Goal: Find contact information: Find contact information

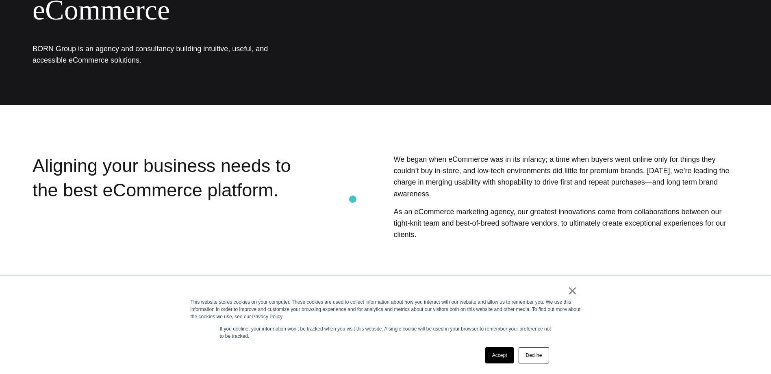
scroll to position [163, 0]
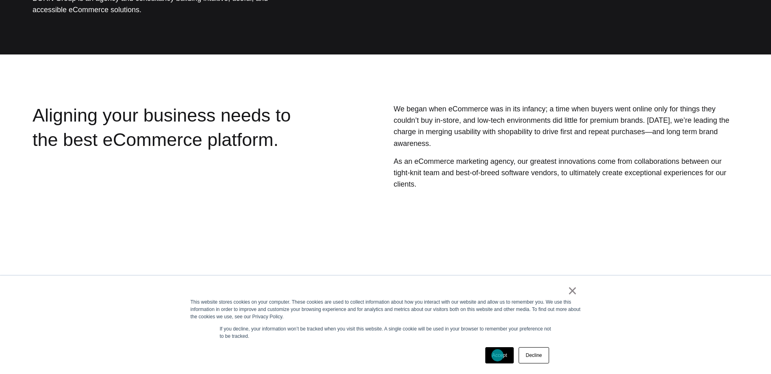
click at [498, 355] on link "Accept" at bounding box center [499, 355] width 29 height 16
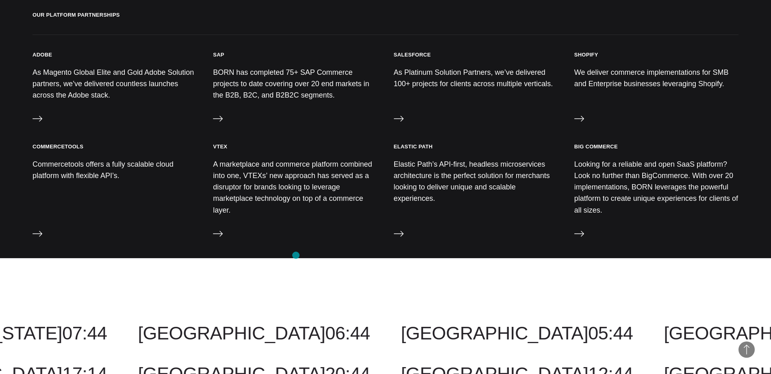
scroll to position [683, 0]
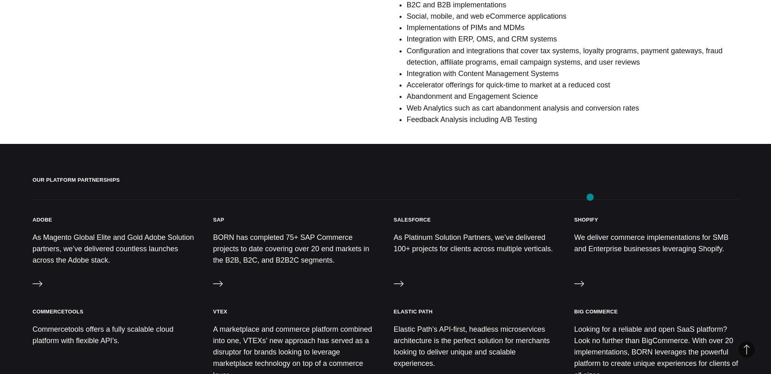
click at [590, 216] on h3 "Shopify" at bounding box center [586, 219] width 24 height 7
click at [579, 279] on icon at bounding box center [579, 284] width 10 height 10
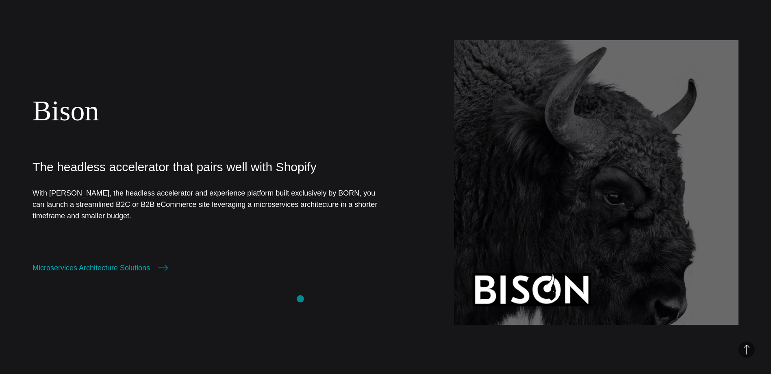
scroll to position [447, 0]
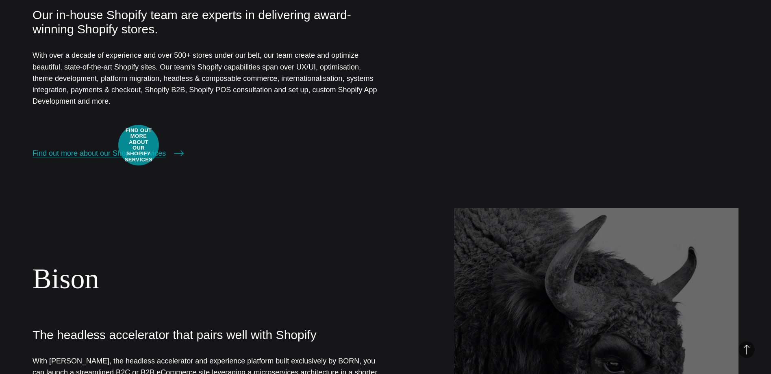
click at [139, 148] on link "Find out more about our Shopify services" at bounding box center [108, 153] width 151 height 11
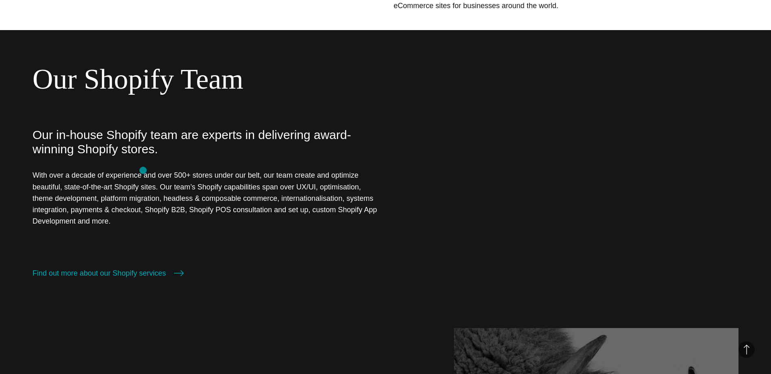
scroll to position [325, 0]
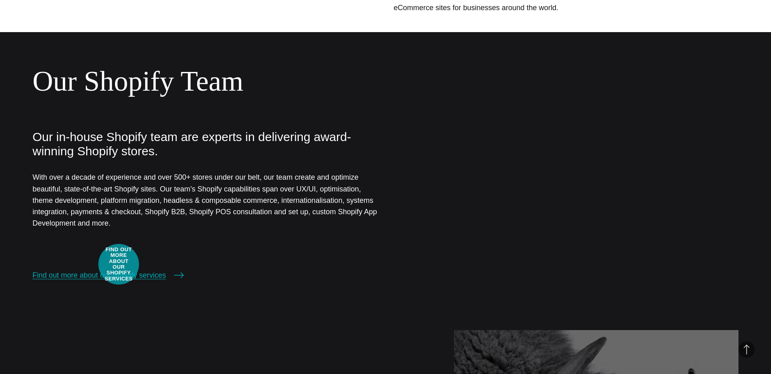
click at [119, 270] on link "Find out more about our Shopify services" at bounding box center [108, 275] width 151 height 11
click at [171, 138] on p "Our in-house Shopify team are experts in delivering award-winning Shopify store…" at bounding box center [205, 144] width 345 height 28
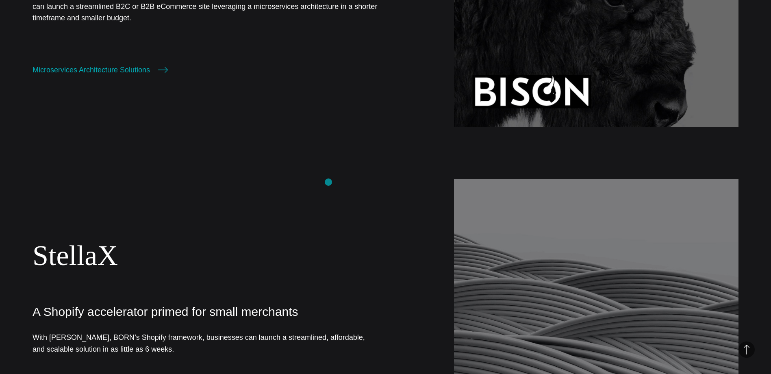
scroll to position [569, 0]
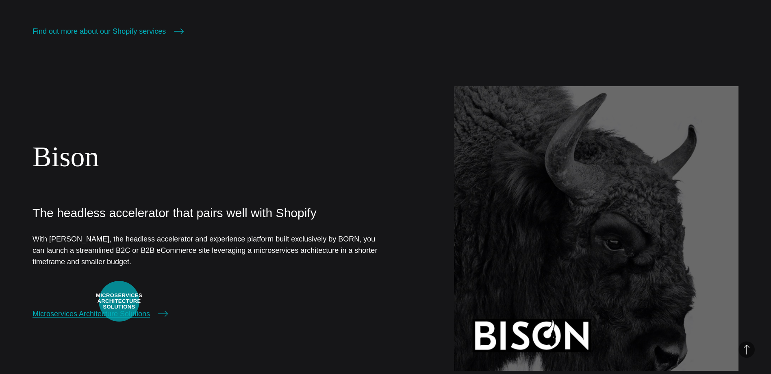
click at [119, 308] on link "Microservices Architecture Solutions" at bounding box center [100, 313] width 135 height 11
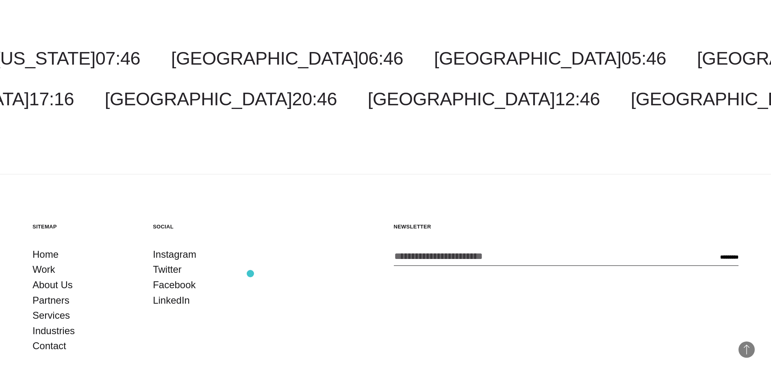
scroll to position [3037, 0]
